Goal: Transaction & Acquisition: Purchase product/service

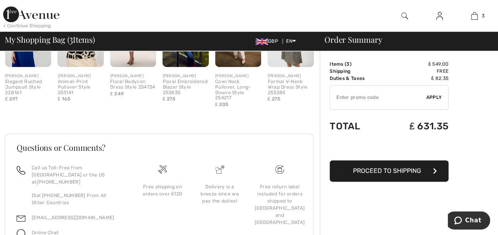
scroll to position [466, 0]
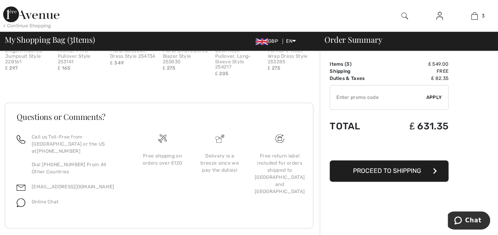
drag, startPoint x: 502, startPoint y: 37, endPoint x: 21, endPoint y: 17, distance: 481.5
click at [434, 172] on icon "button" at bounding box center [435, 171] width 4 height 6
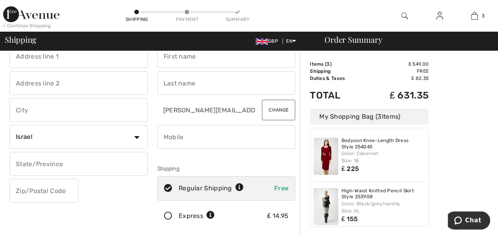
scroll to position [17, 0]
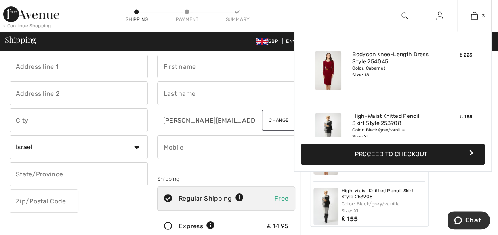
click at [395, 151] on button "Proceed to Checkout" at bounding box center [393, 154] width 184 height 21
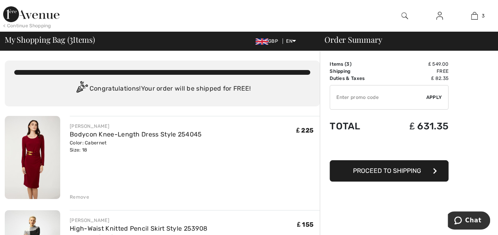
click at [77, 196] on div "Remove" at bounding box center [79, 197] width 19 height 7
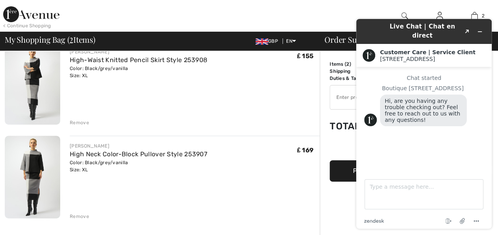
click at [293, 186] on div "JOSEPH RIBKOFF High Neck Color-Block Pullover Style 253907 Color: Black/grey/va…" at bounding box center [195, 178] width 250 height 85
click at [289, 83] on div "JOSEPH RIBKOFF High-Waist Knitted Pencil Skirt Style 253908 Color: Black/grey/v…" at bounding box center [195, 84] width 250 height 85
click at [312, 11] on div "< Continue Shopping 2 Added to Bag Frank Lyman Bodycon Knee-length Dress Style …" at bounding box center [249, 16] width 498 height 32
click at [276, 91] on div "JOSEPH RIBKOFF High-Waist Knitted Pencil Skirt Style 253908 Color: Black/grey/v…" at bounding box center [195, 84] width 250 height 85
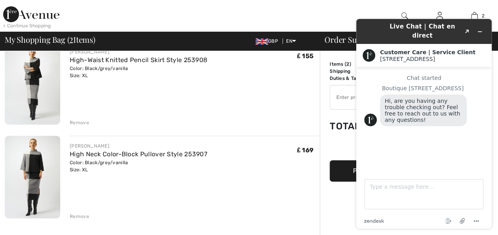
click at [342, 12] on div "< Continue Shopping 2 Added to Bag Frank Lyman Bodycon Knee-length Dress Style …" at bounding box center [249, 16] width 498 height 32
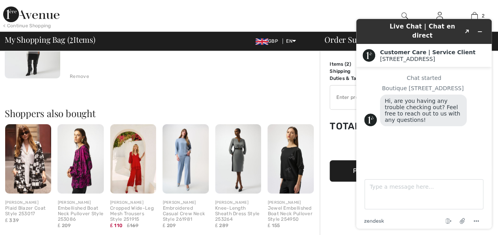
scroll to position [181, 0]
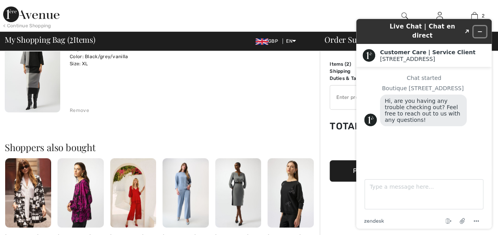
click at [479, 29] on icon "Minimize widget" at bounding box center [480, 32] width 6 height 6
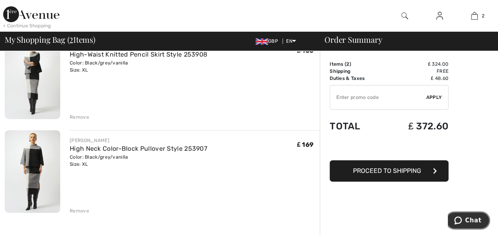
scroll to position [0, 0]
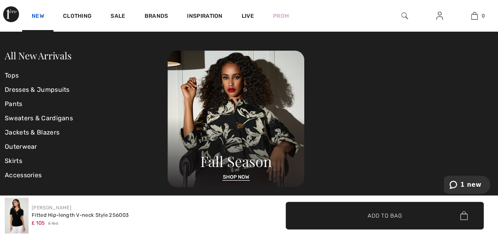
click at [40, 15] on link "New" at bounding box center [38, 17] width 12 height 8
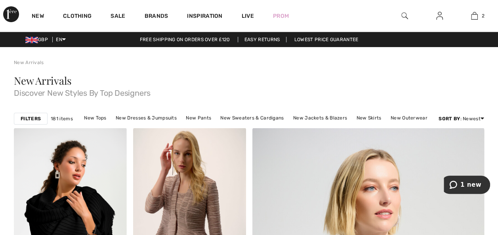
scroll to position [206, 0]
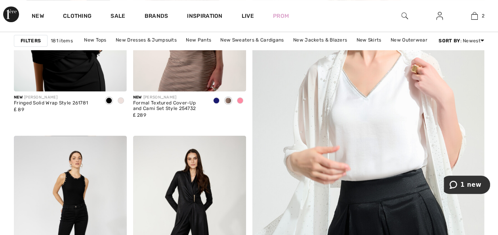
click at [406, 14] on img at bounding box center [404, 16] width 7 height 10
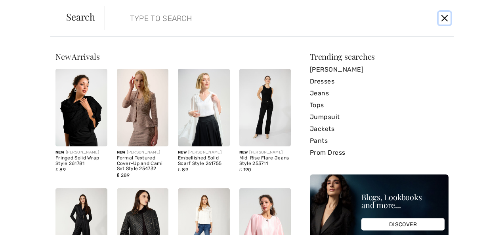
click at [443, 18] on button "Close" at bounding box center [444, 18] width 12 height 13
